Goal: Information Seeking & Learning: Learn about a topic

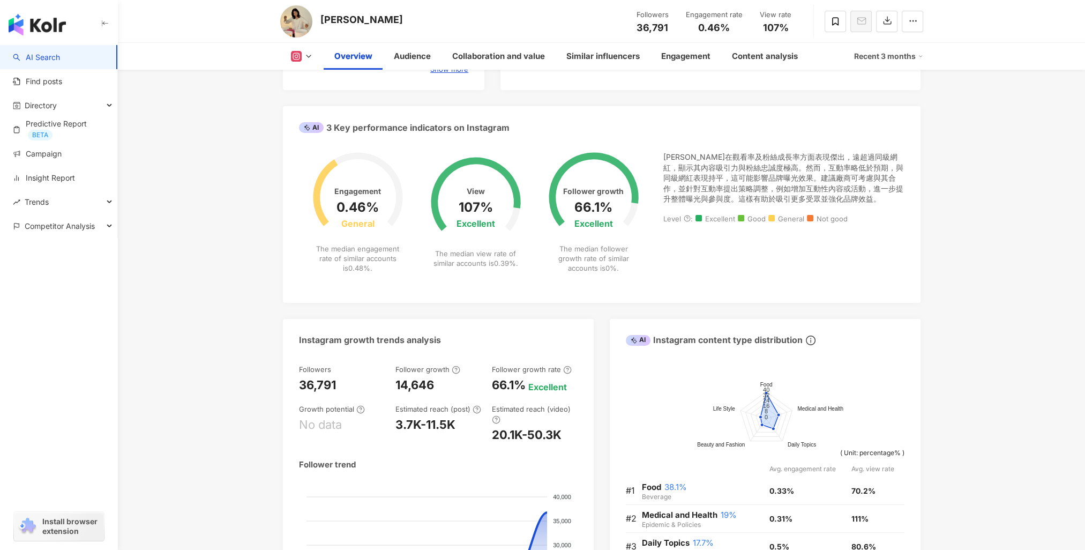
scroll to position [268, 0]
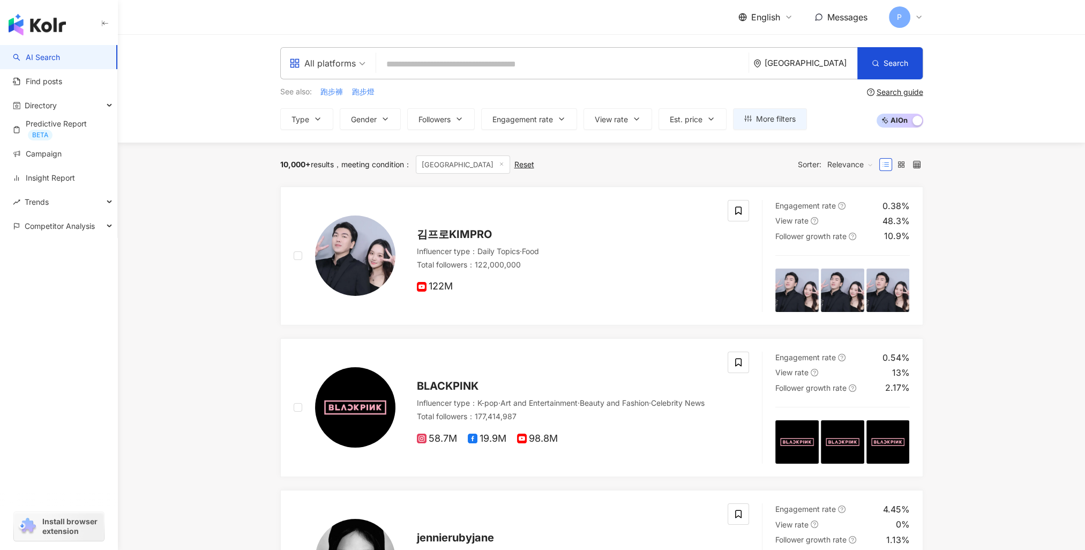
drag, startPoint x: 0, startPoint y: 0, endPoint x: 502, endPoint y: 52, distance: 504.7
click at [502, 52] on div "All platforms [GEOGRAPHIC_DATA] Search c5b00633-27c3-46bc-95df-913325a55cc2 채선혜…" at bounding box center [601, 63] width 643 height 32
click at [495, 70] on input "search" at bounding box center [562, 64] width 364 height 20
paste input "**********"
type input "**********"
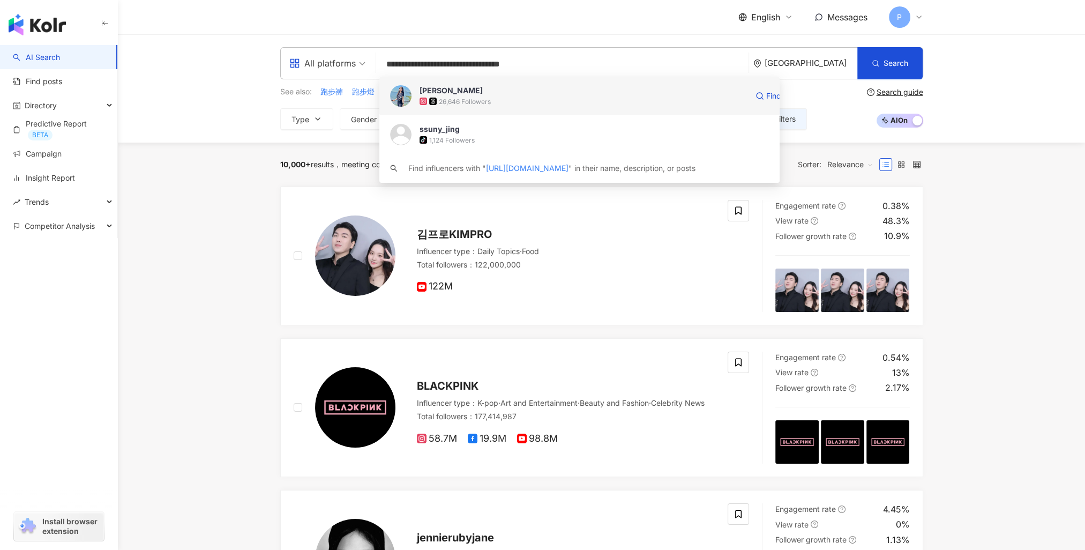
click at [506, 89] on span "[PERSON_NAME]" at bounding box center [583, 90] width 328 height 11
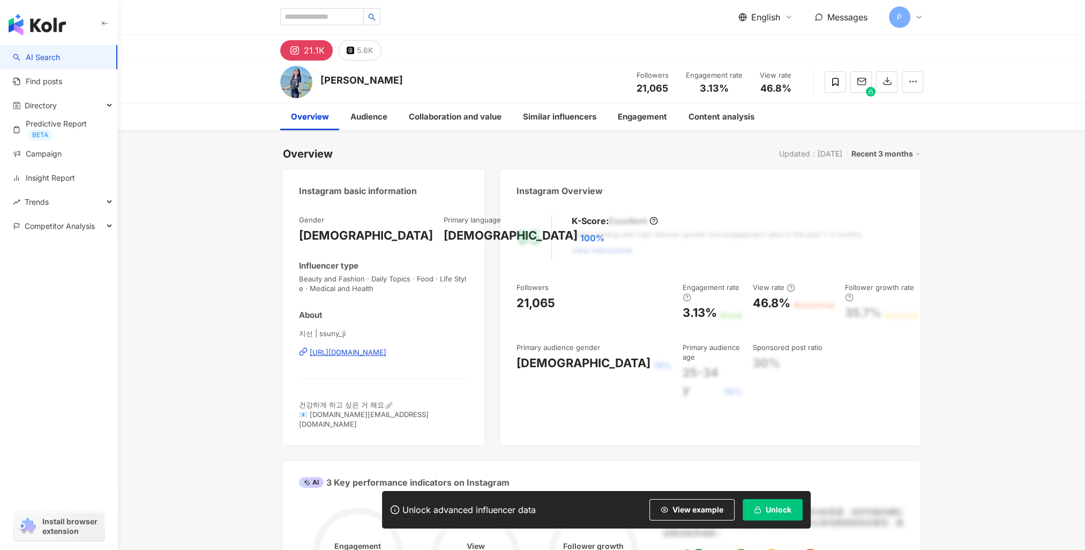
click at [777, 505] on span "Unlock" at bounding box center [779, 509] width 26 height 9
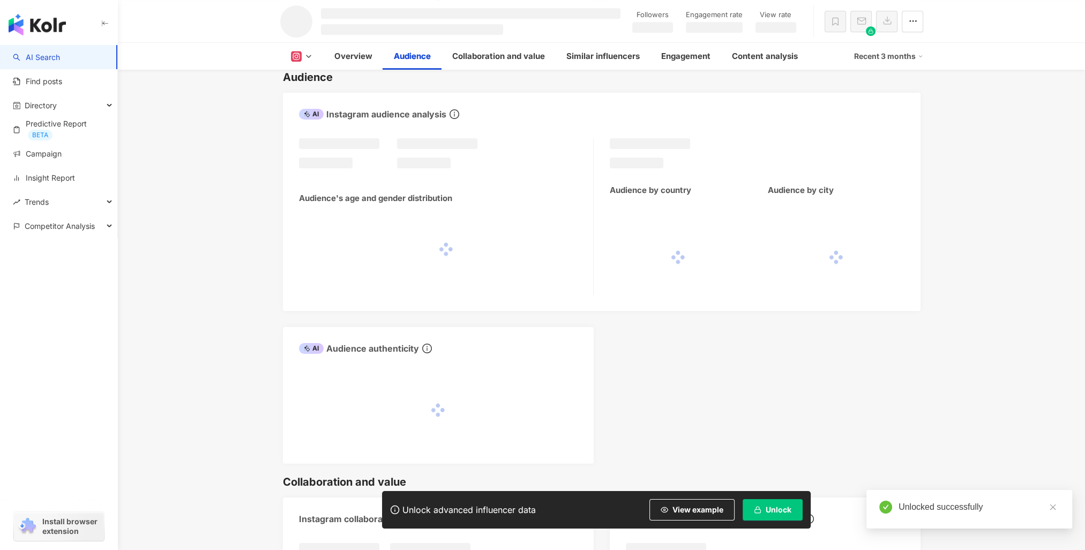
scroll to position [792, 0]
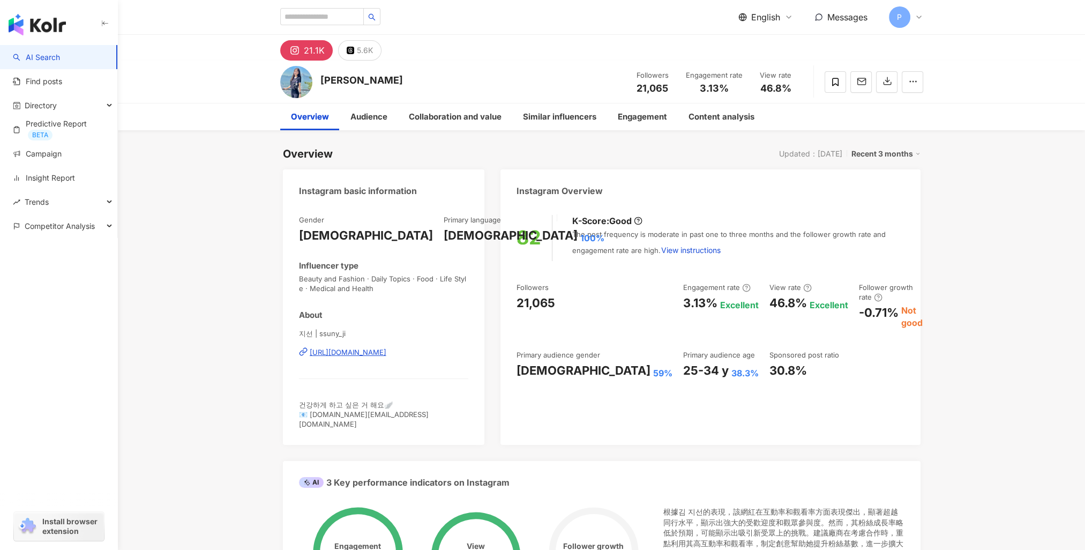
click at [534, 301] on div "21,065" at bounding box center [535, 303] width 39 height 17
copy div "21,065"
drag, startPoint x: 617, startPoint y: 305, endPoint x: 691, endPoint y: 310, distance: 74.7
click at [691, 310] on div "3.13% Excellent" at bounding box center [721, 303] width 76 height 17
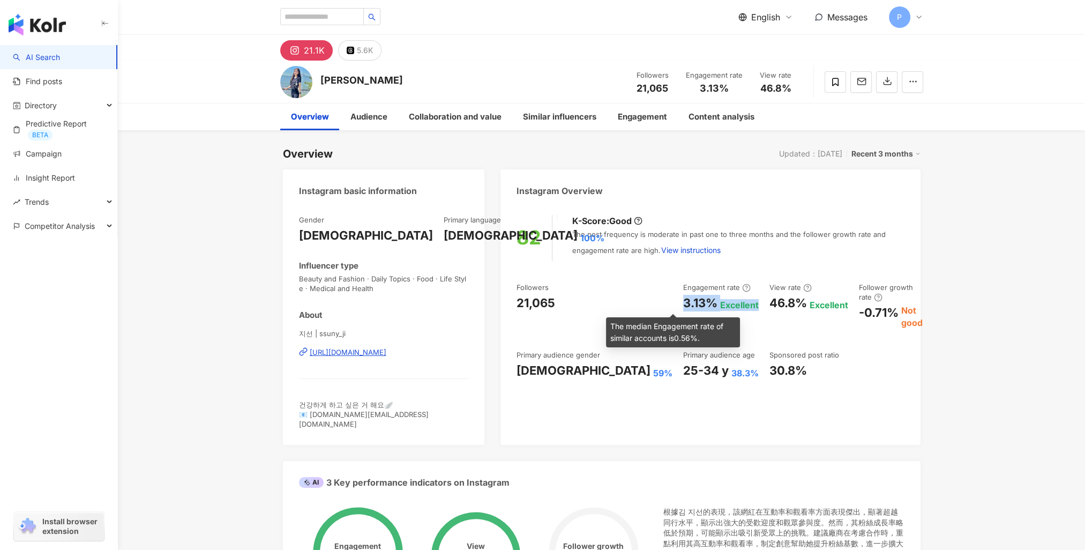
copy div "3.13% Excellent"
click at [304, 351] on icon at bounding box center [303, 351] width 9 height 9
